Goal: Complete application form

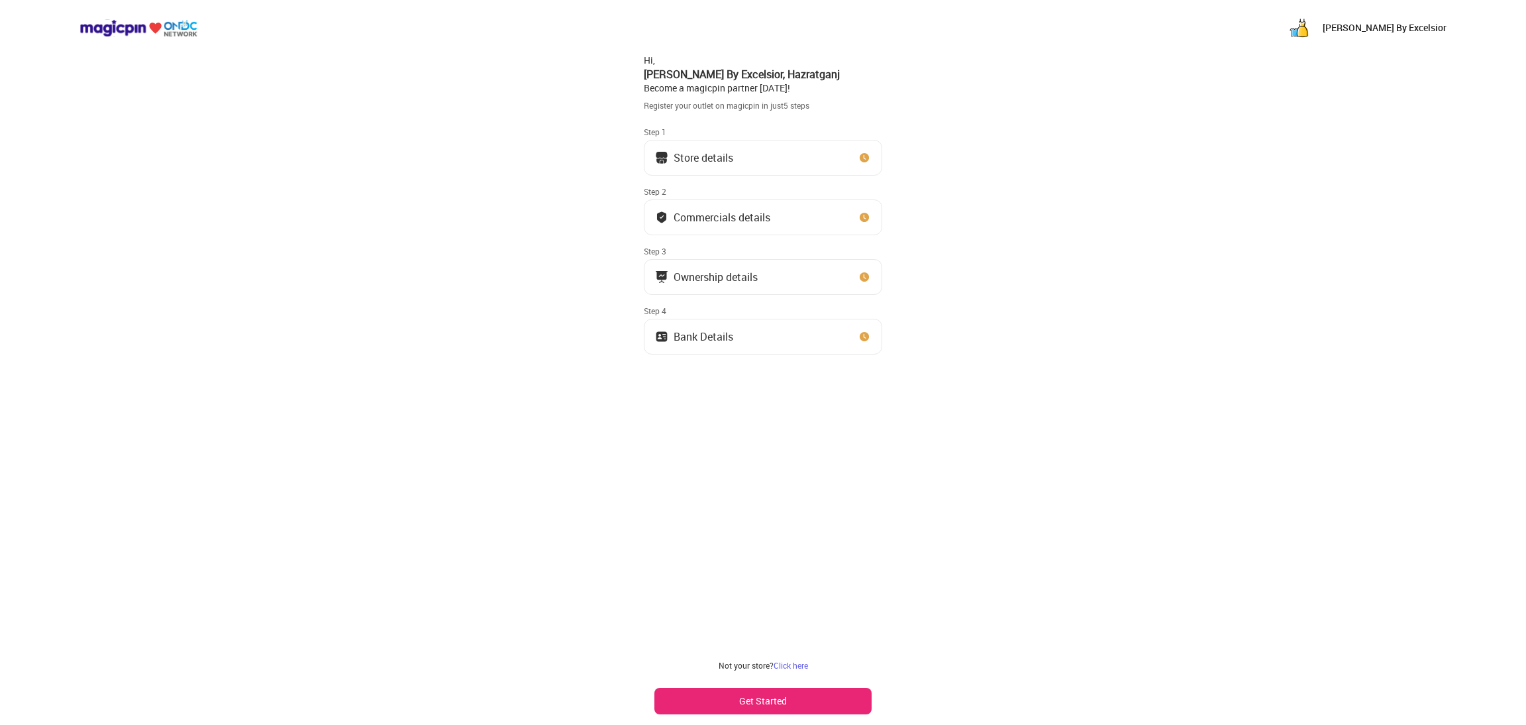
click at [800, 150] on button "Store details" at bounding box center [763, 158] width 238 height 36
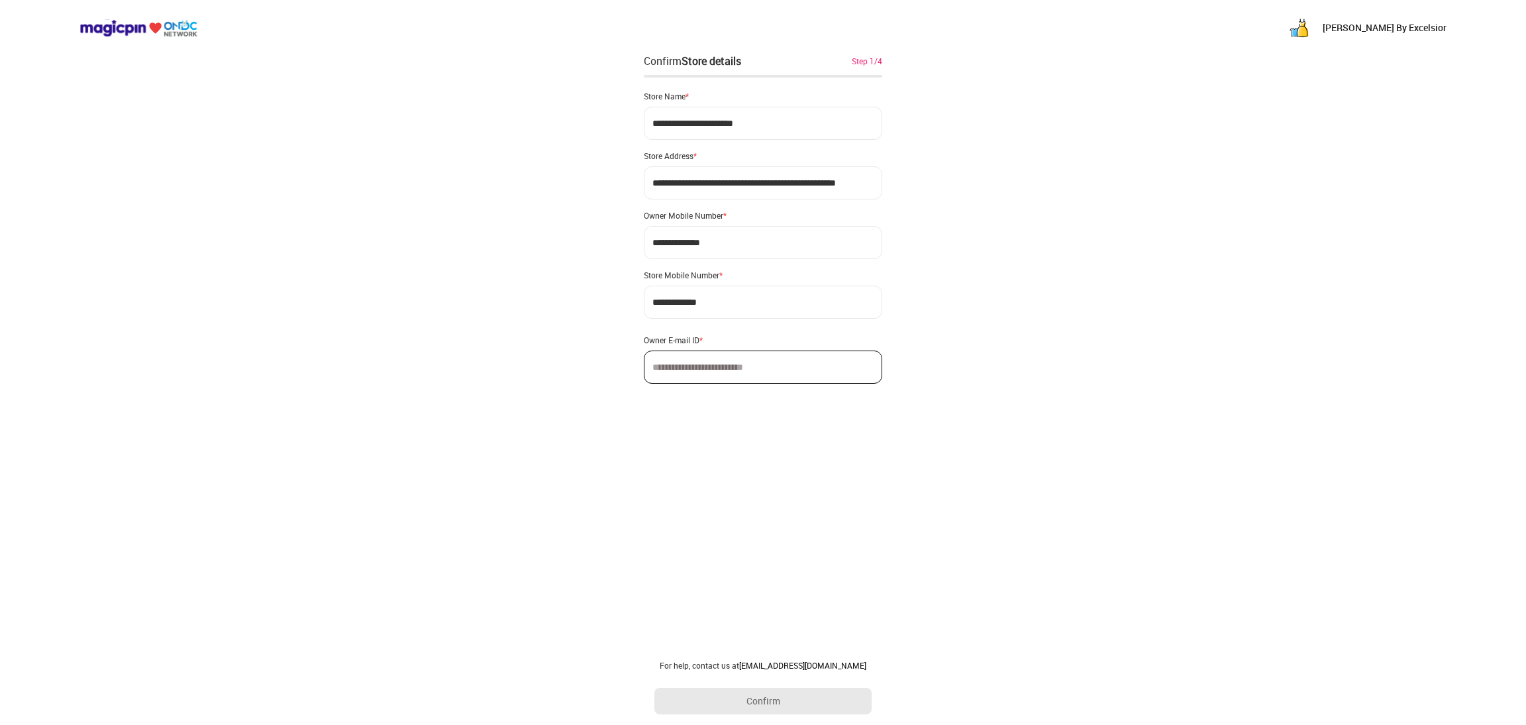
click at [722, 376] on input at bounding box center [763, 366] width 238 height 33
type input "**********"
click at [778, 692] on button "Confirm" at bounding box center [762, 701] width 217 height 26
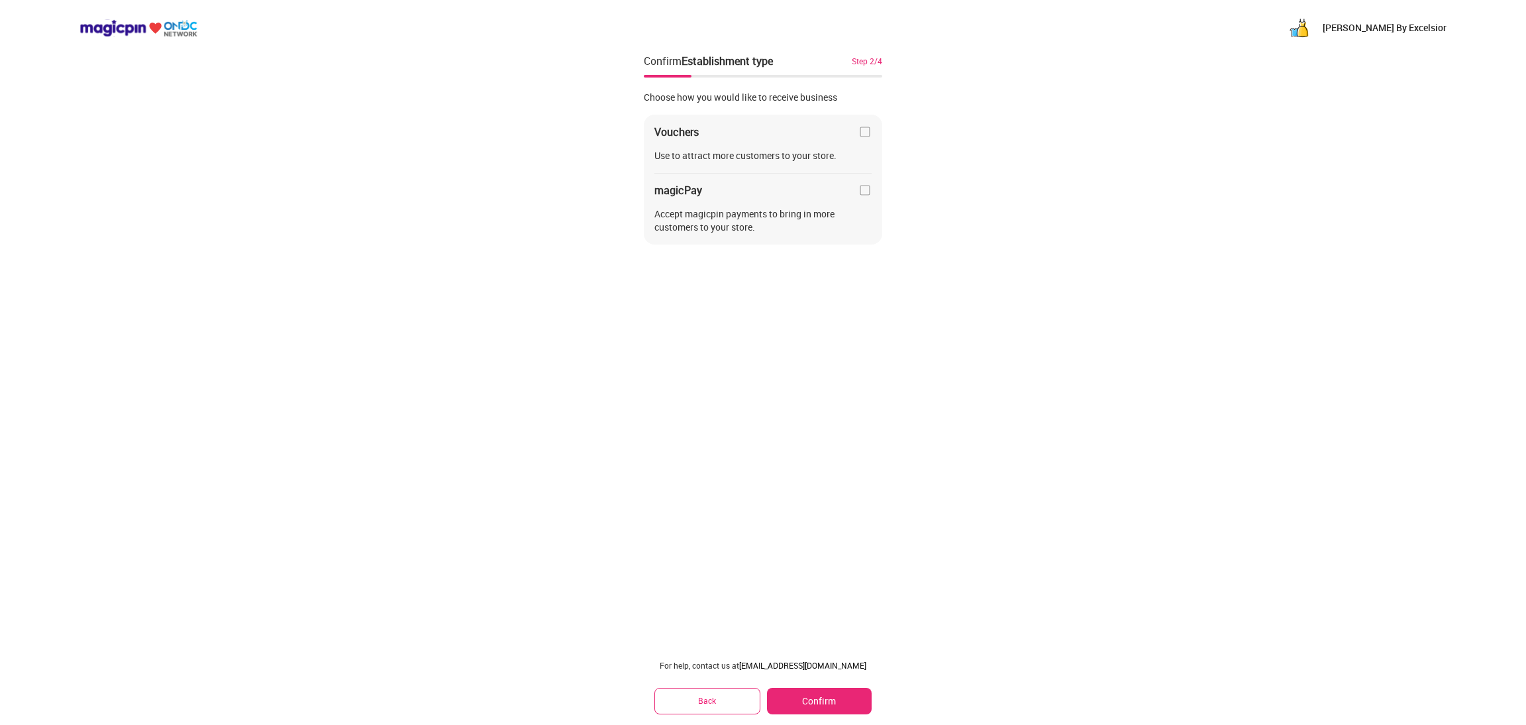
click at [865, 129] on img at bounding box center [865, 131] width 13 height 13
click at [864, 185] on img at bounding box center [865, 189] width 13 height 13
click at [788, 703] on button "Confirm" at bounding box center [819, 701] width 105 height 26
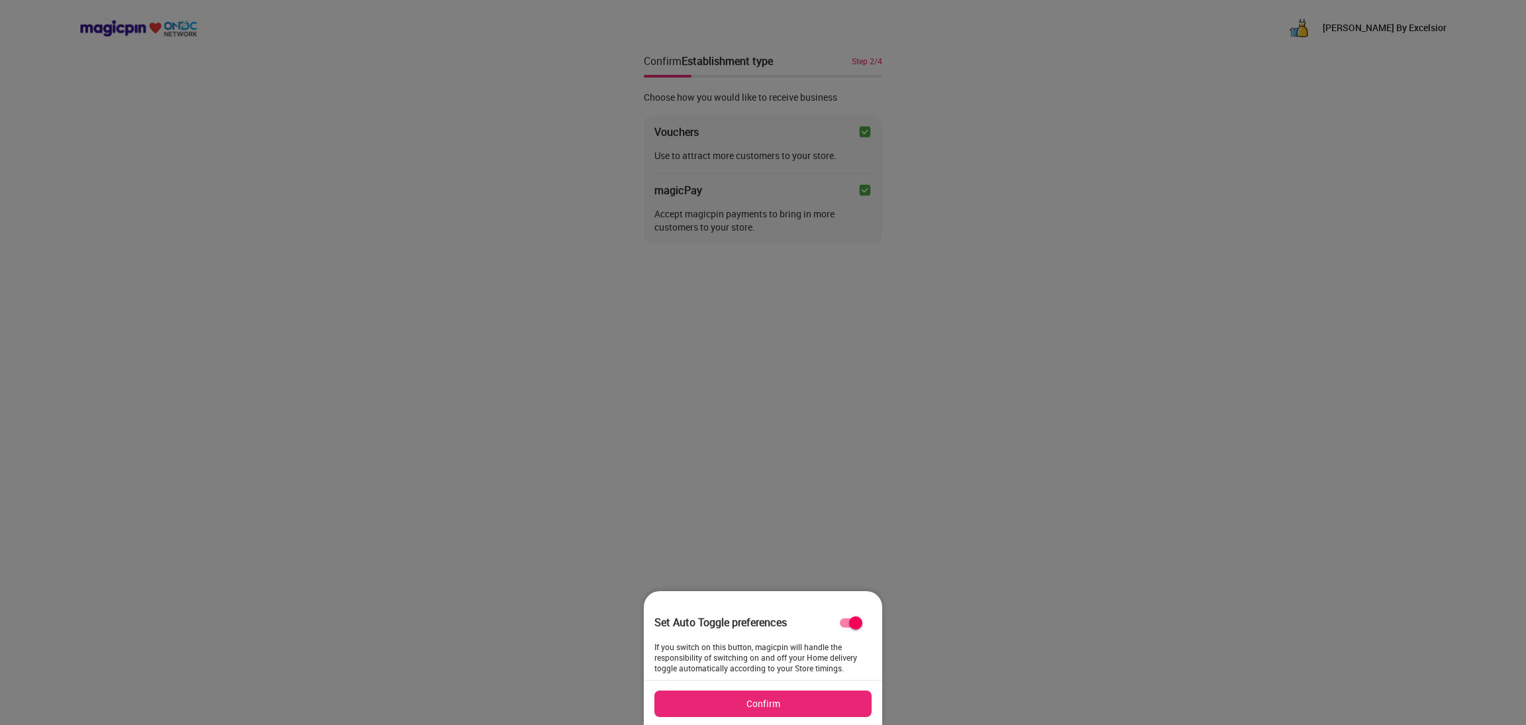
click at [796, 703] on button "Confirm" at bounding box center [762, 703] width 217 height 26
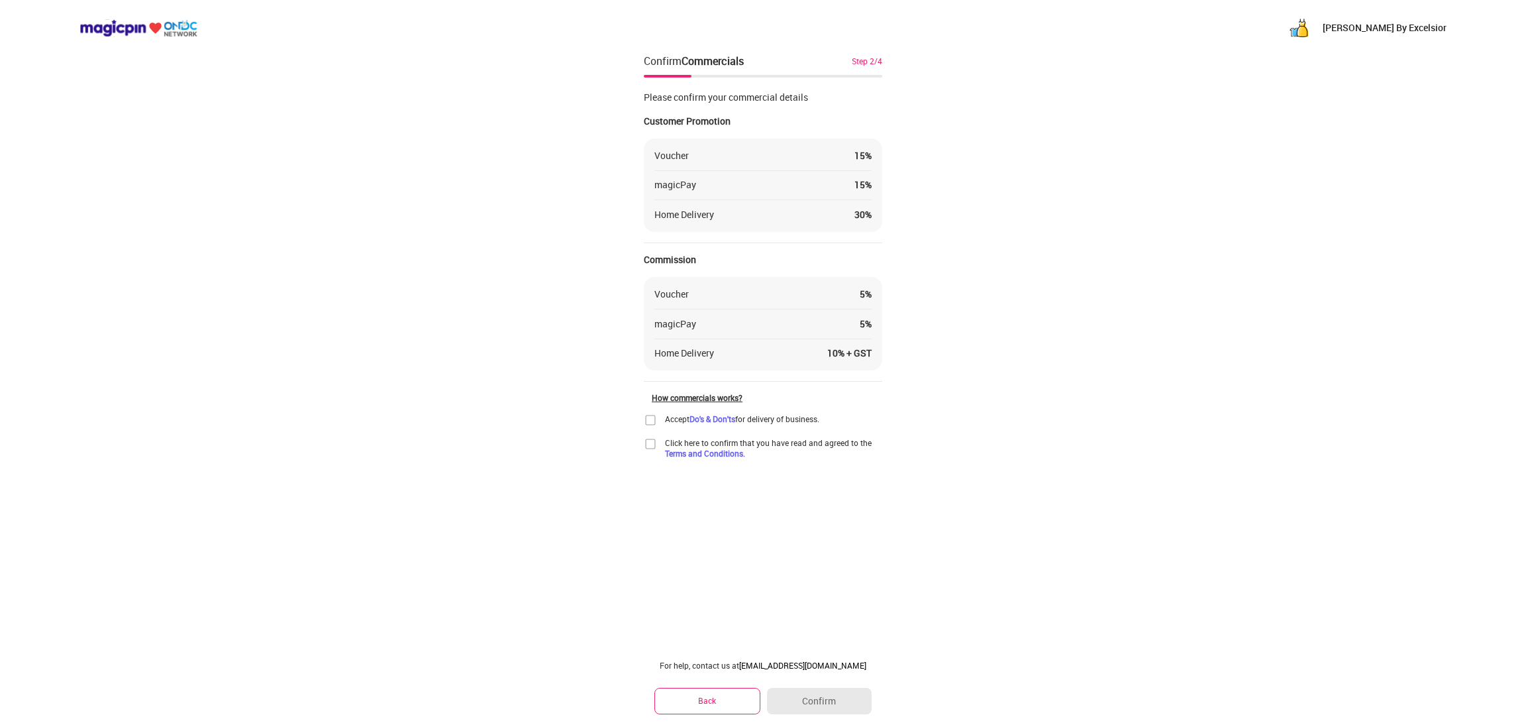
click at [651, 417] on img at bounding box center [650, 419] width 13 height 13
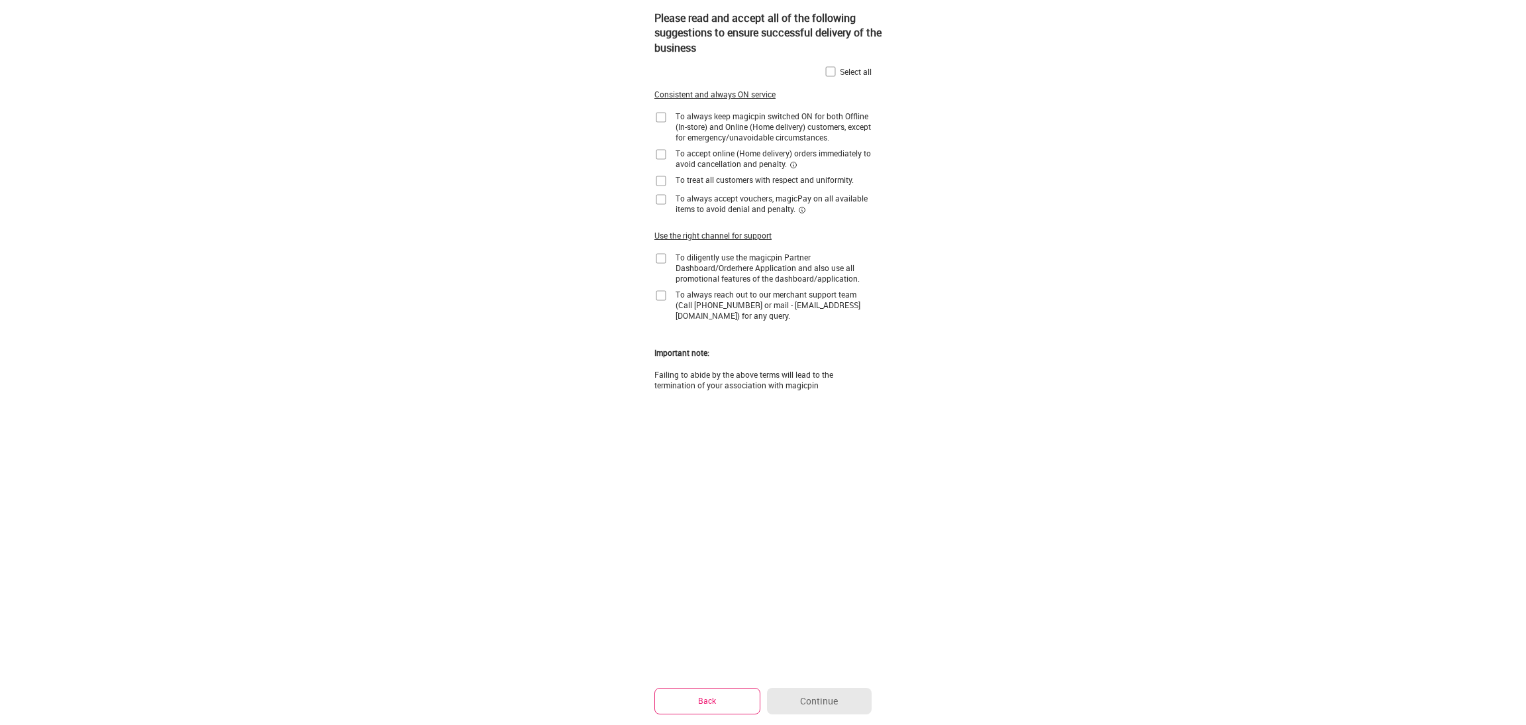
click at [829, 72] on img at bounding box center [830, 71] width 13 height 13
click at [833, 691] on button "Continue" at bounding box center [819, 701] width 105 height 26
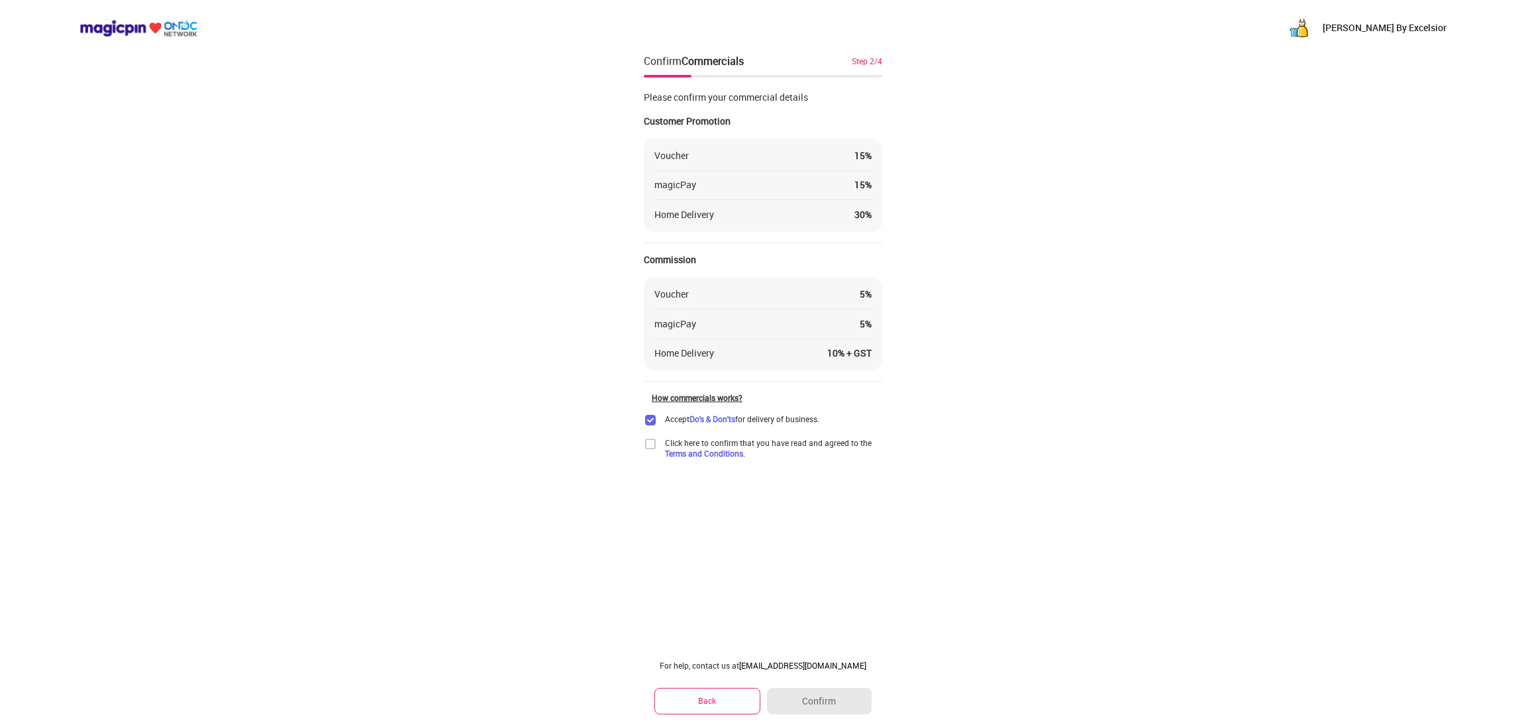
click at [652, 439] on img at bounding box center [650, 443] width 13 height 13
click at [824, 709] on button "Confirm" at bounding box center [819, 701] width 105 height 26
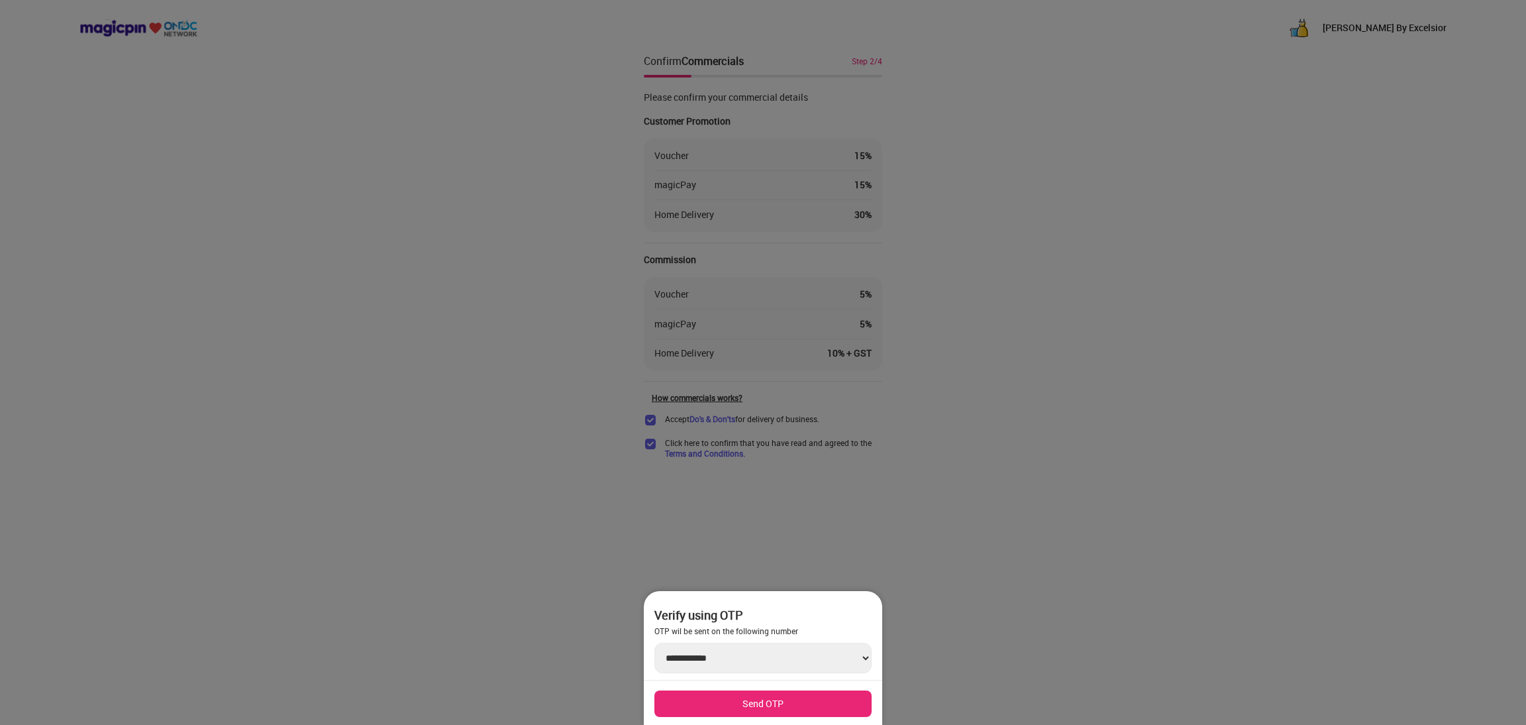
click at [813, 660] on select "**********" at bounding box center [762, 658] width 217 height 30
click at [935, 592] on div at bounding box center [763, 362] width 1526 height 725
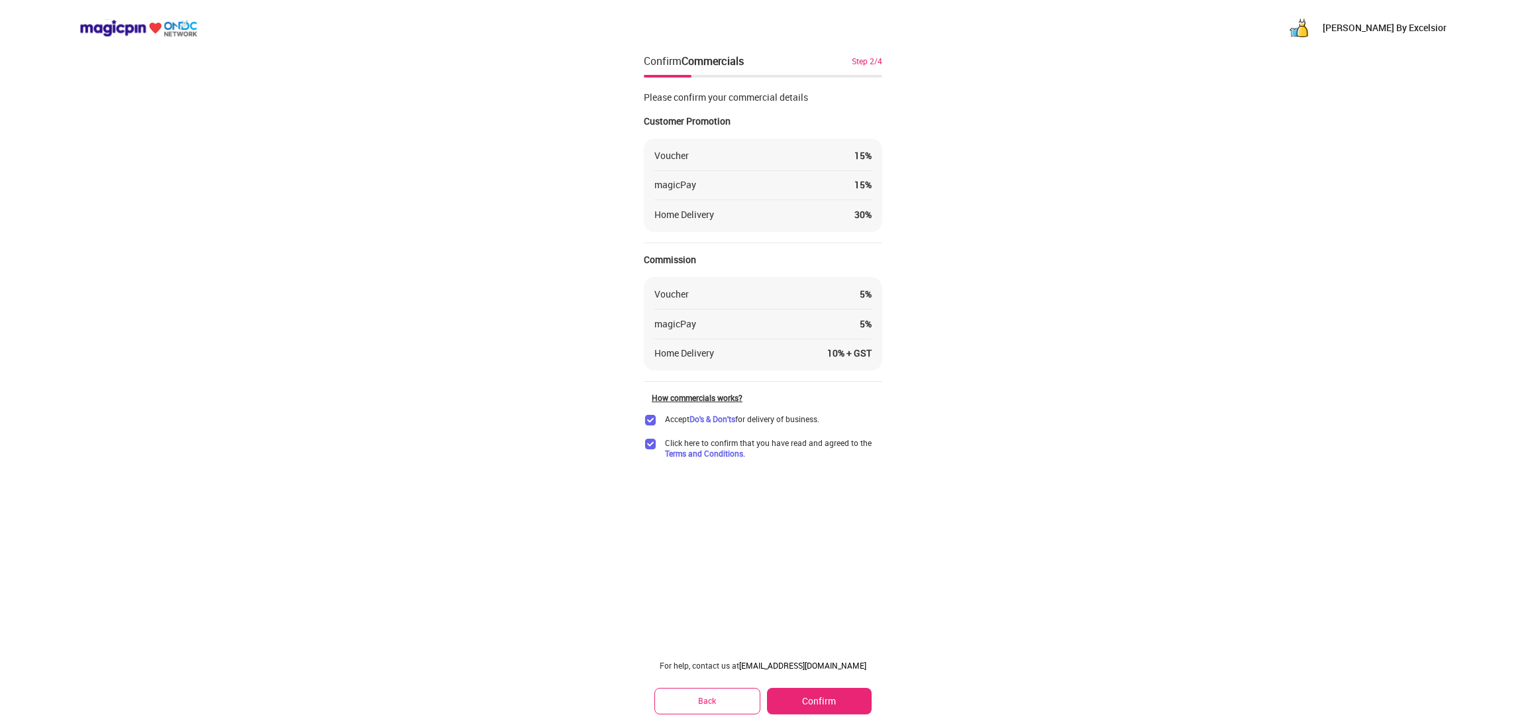
click at [820, 707] on button "Confirm" at bounding box center [819, 701] width 105 height 26
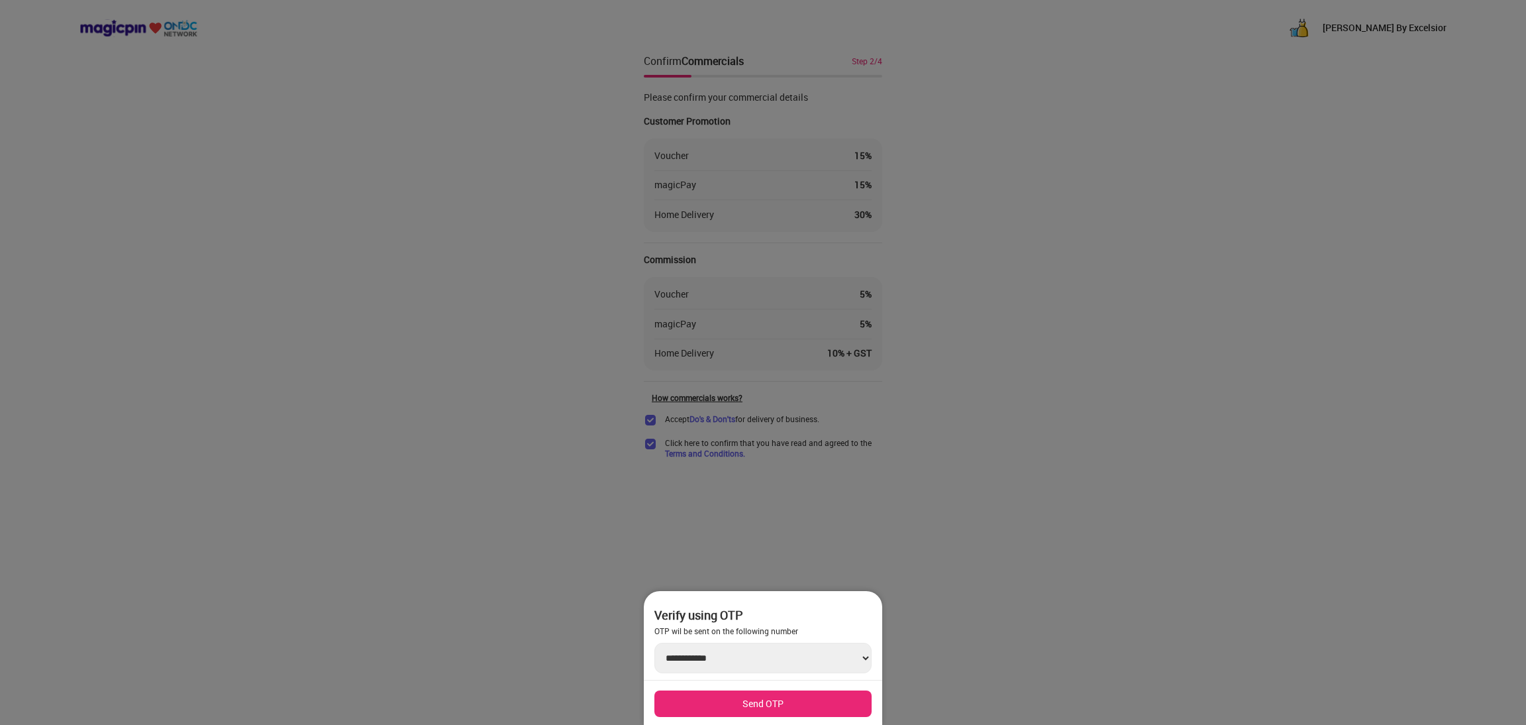
click at [812, 697] on button "Send OTP" at bounding box center [762, 703] width 217 height 26
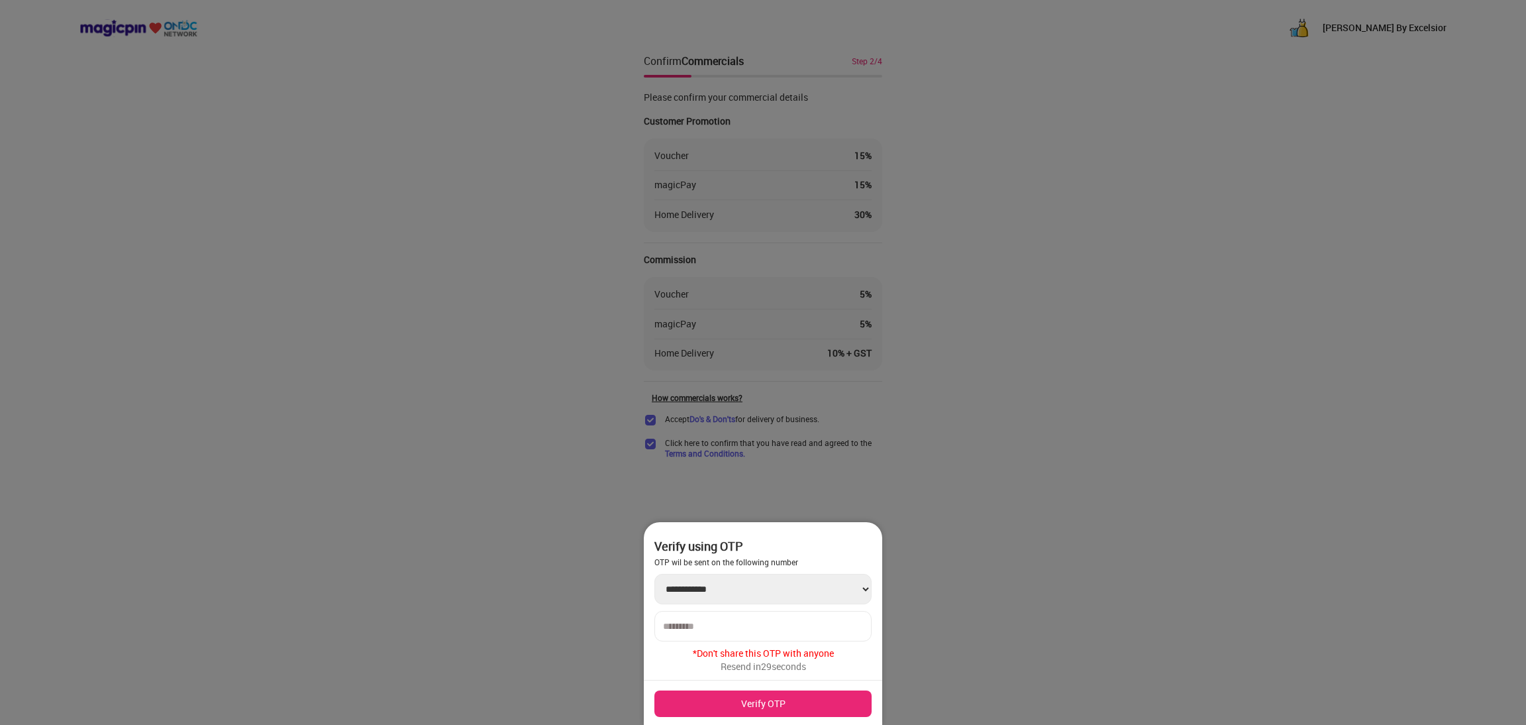
click at [734, 619] on div at bounding box center [762, 626] width 217 height 30
click at [745, 625] on input "number" at bounding box center [763, 626] width 200 height 11
